Goal: Find specific page/section: Find specific page/section

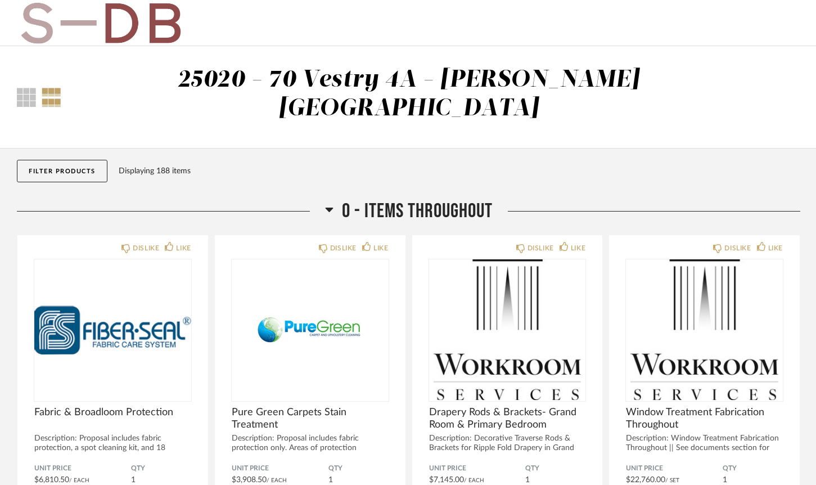
click at [97, 160] on button "Filter Products" at bounding box center [62, 171] width 91 height 23
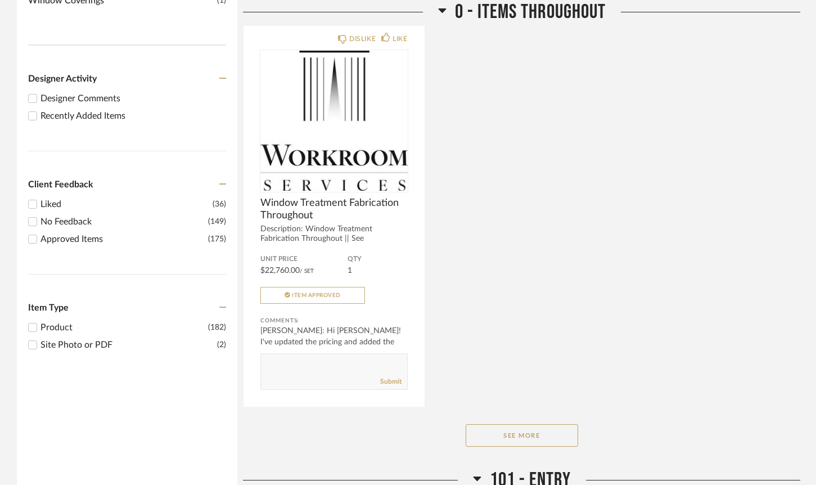
scroll to position [639, 0]
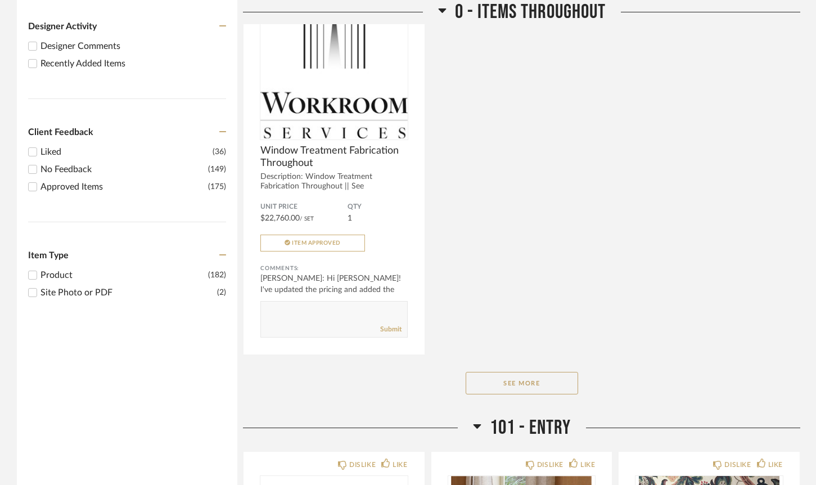
click at [105, 57] on div "Recently Added Items" at bounding box center [134, 64] width 186 height 14
click at [39, 57] on input "Recently Added Items" at bounding box center [33, 64] width 14 height 14
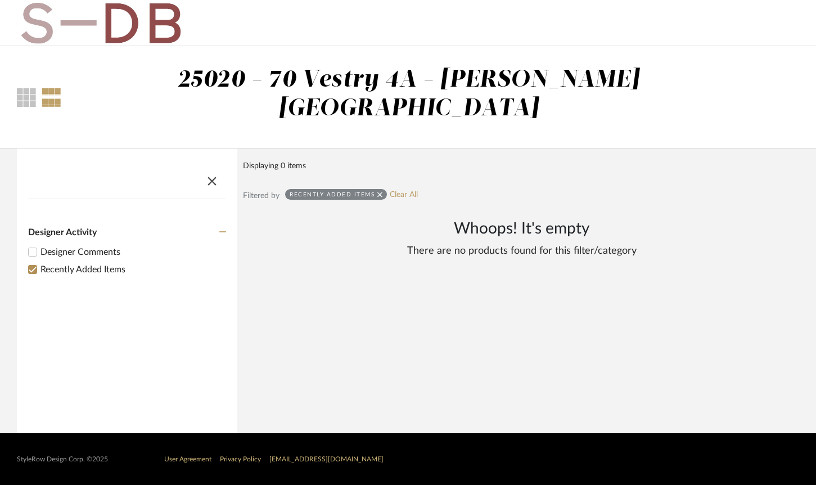
scroll to position [0, 0]
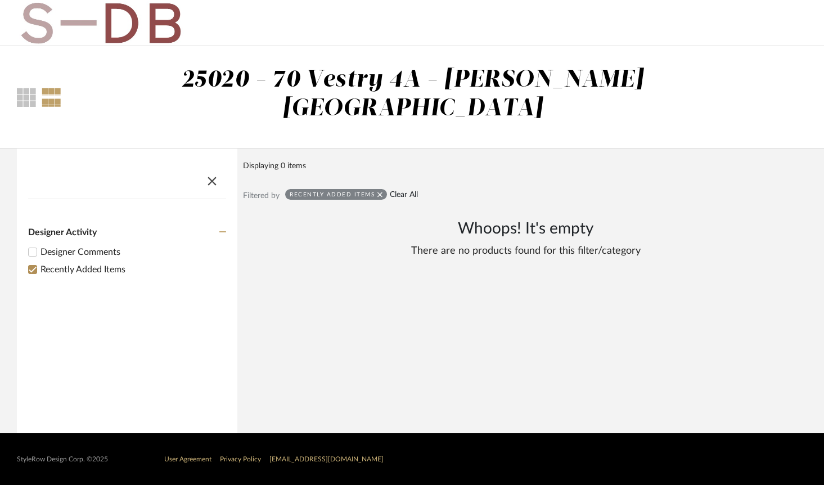
click at [406, 190] on link "Clear All" at bounding box center [404, 195] width 28 height 10
checkbox input "false"
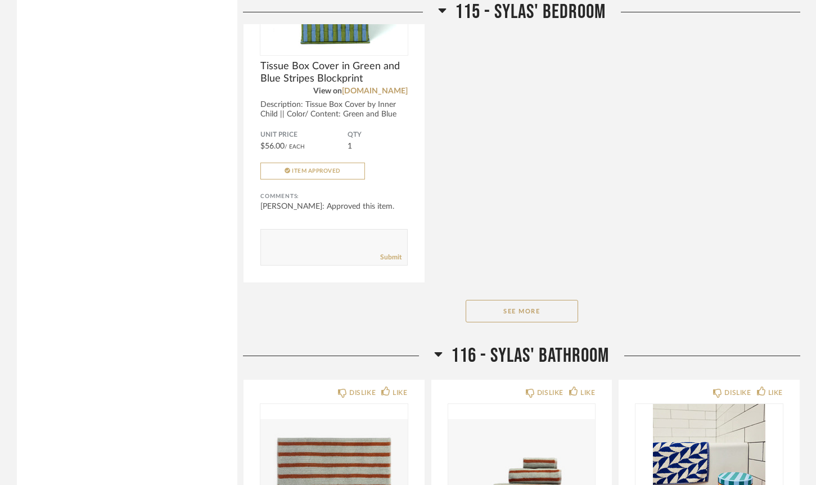
scroll to position [9992, 0]
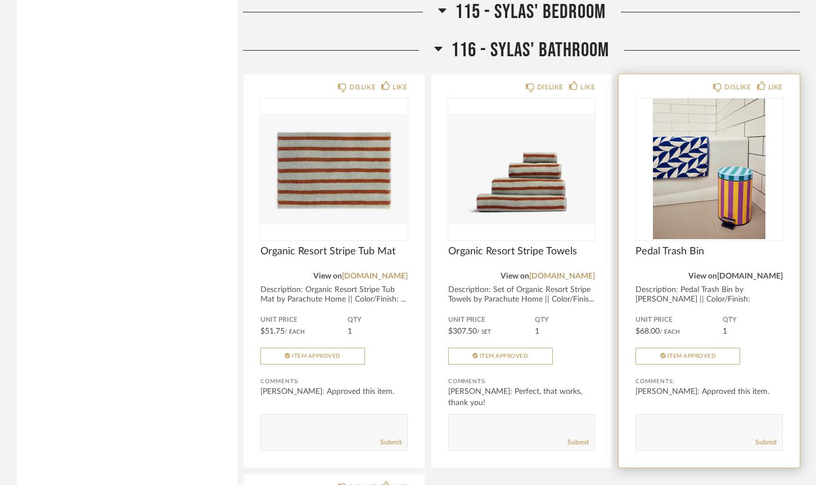
click at [761, 272] on link "dusendusen.com" at bounding box center [750, 276] width 66 height 8
